Goal: Task Accomplishment & Management: Use online tool/utility

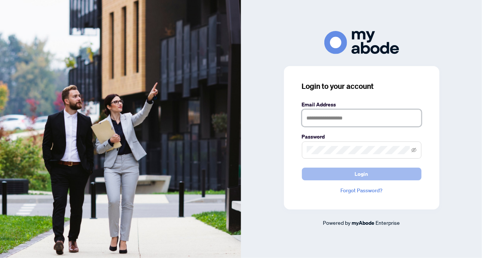
type input "**********"
click at [369, 175] on button "Login" at bounding box center [362, 174] width 120 height 13
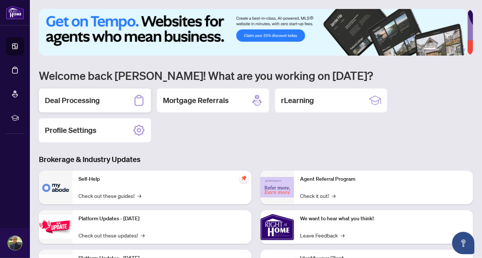
click at [77, 97] on h2 "Deal Processing" at bounding box center [72, 100] width 55 height 10
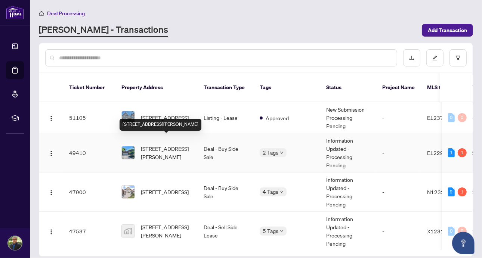
click at [156, 145] on span "[STREET_ADDRESS][PERSON_NAME]" at bounding box center [166, 153] width 51 height 16
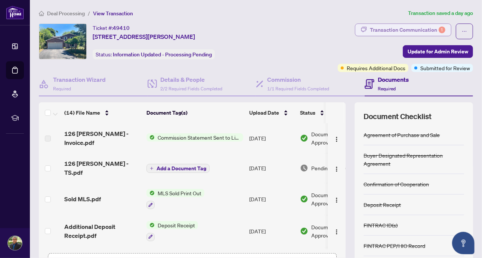
click at [388, 27] on div "Transaction Communication 1" at bounding box center [407, 30] width 75 height 12
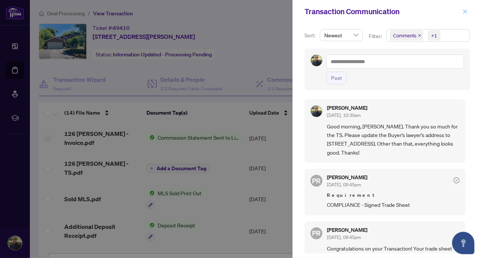
click at [465, 9] on icon "close" at bounding box center [465, 11] width 5 height 5
